Goal: Task Accomplishment & Management: Manage account settings

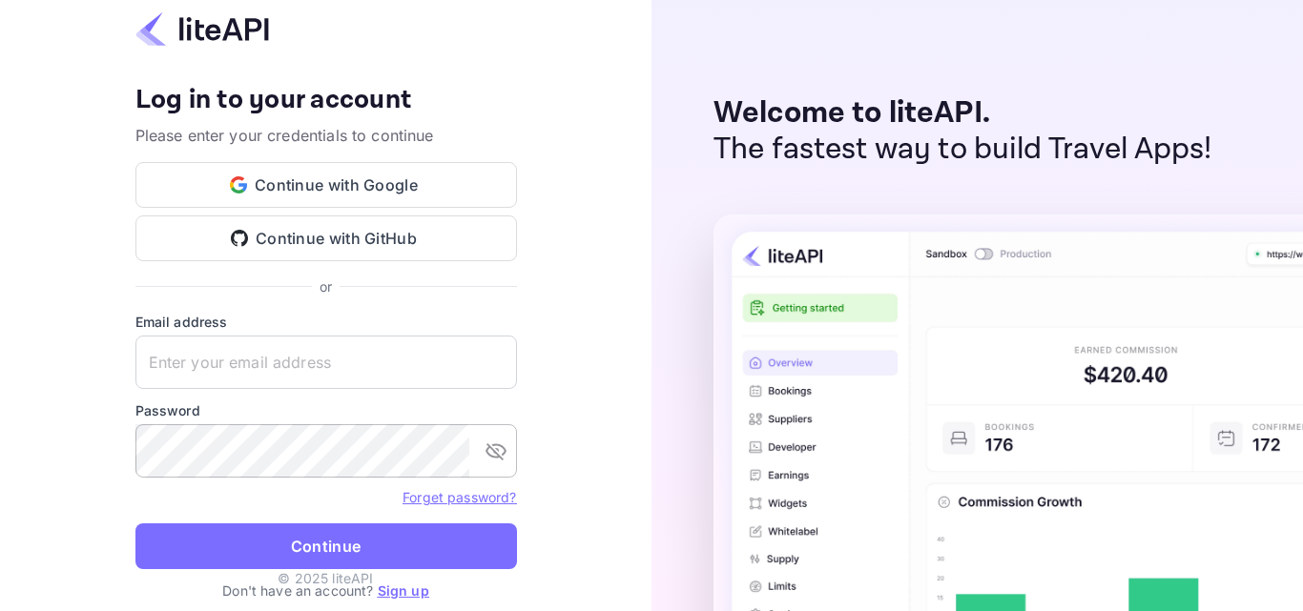
type input "robertnichols850@yahoo.com"
click at [502, 450] on icon "toggle password visibility" at bounding box center [496, 451] width 23 height 23
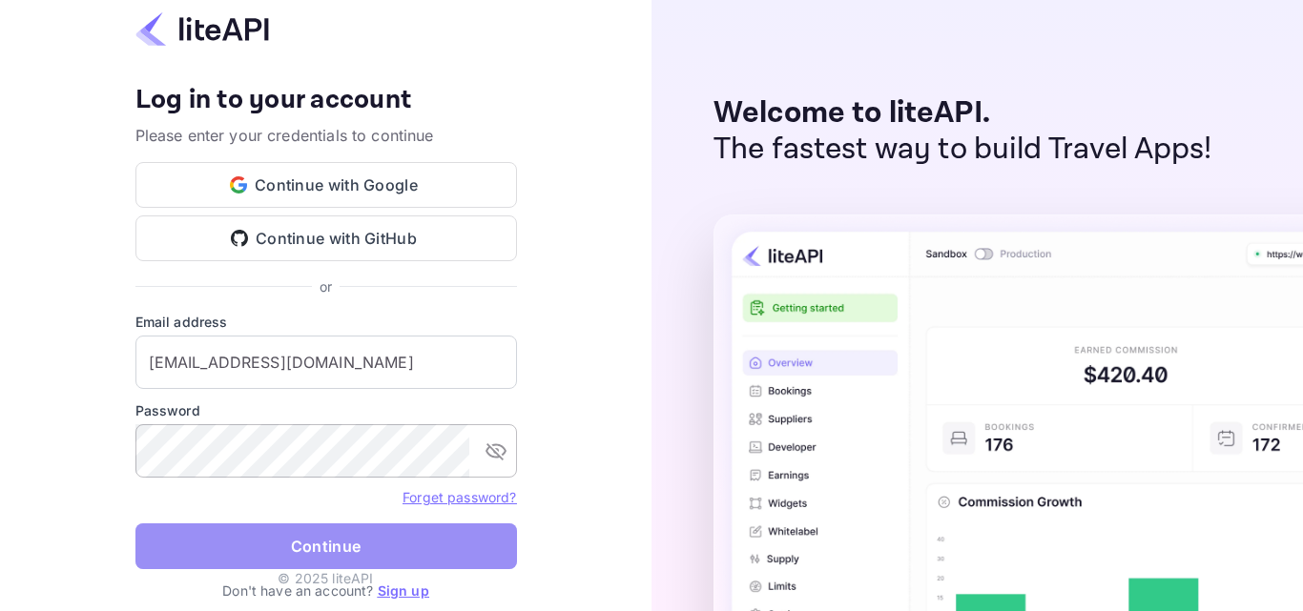
click at [361, 540] on button "Continue" at bounding box center [326, 547] width 382 height 46
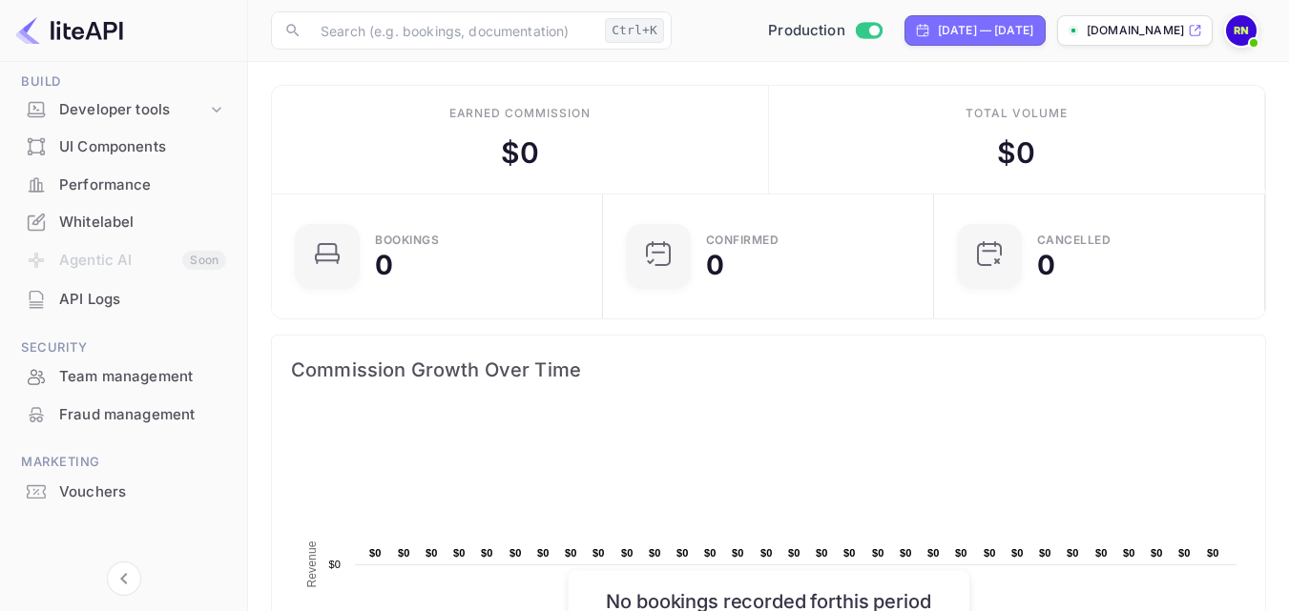
scroll to position [308, 0]
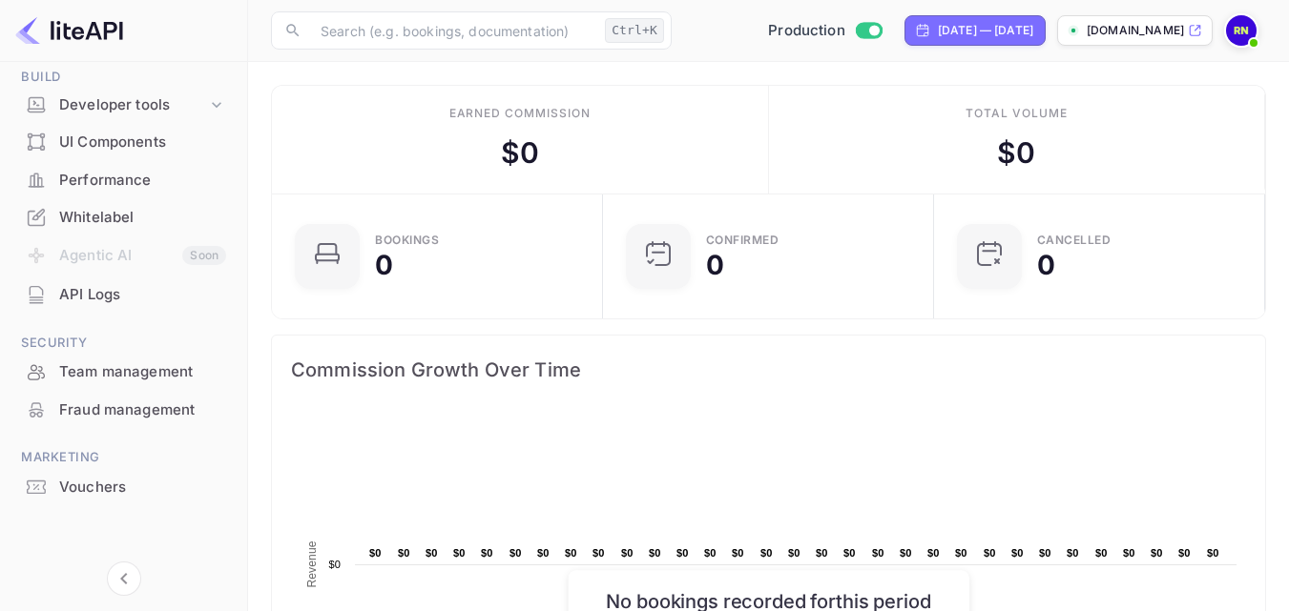
click at [1087, 26] on p "[DOMAIN_NAME]" at bounding box center [1135, 30] width 97 height 17
